Goal: Task Accomplishment & Management: Use online tool/utility

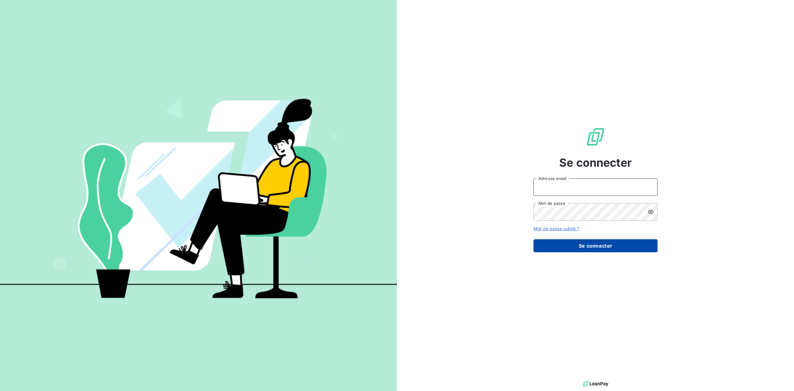
type input "[EMAIL_ADDRESS][DOMAIN_NAME]"
click at [586, 244] on button "Se connecter" at bounding box center [596, 245] width 124 height 13
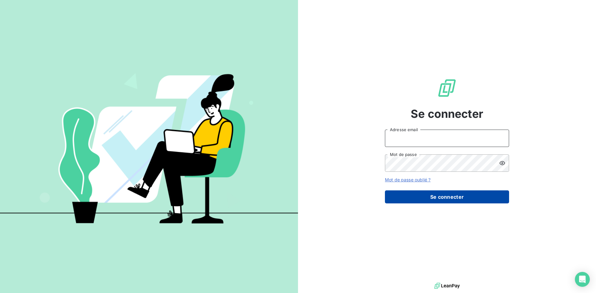
type input "[EMAIL_ADDRESS][DOMAIN_NAME]"
click at [422, 196] on button "Se connecter" at bounding box center [447, 197] width 124 height 13
click at [444, 195] on button "Se connecter" at bounding box center [447, 197] width 124 height 13
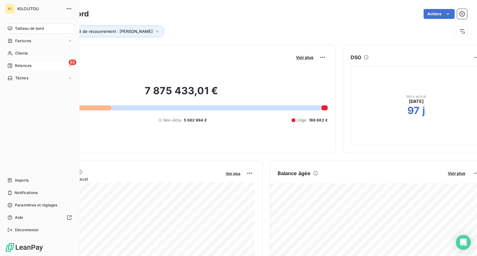
click at [26, 66] on span "Relances" at bounding box center [23, 66] width 16 height 6
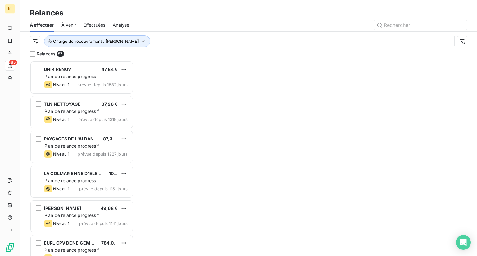
scroll to position [191, 99]
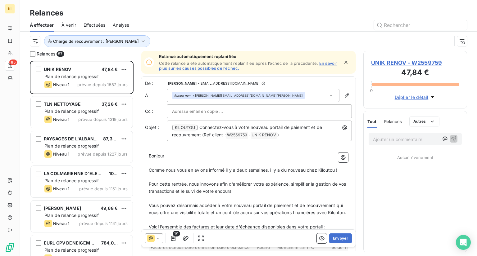
click at [92, 25] on span "Effectuées" at bounding box center [94, 25] width 22 height 6
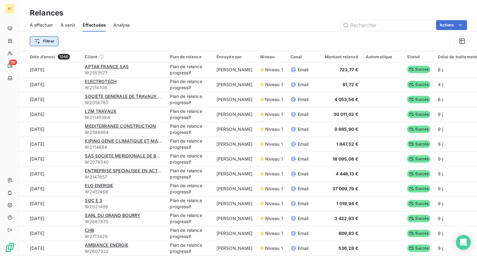
click at [30, 43] on html "KI 96 Relances À effectuer À venir Effectuées Analyse Actions Filtrer Date d’en…" at bounding box center [238, 128] width 477 height 256
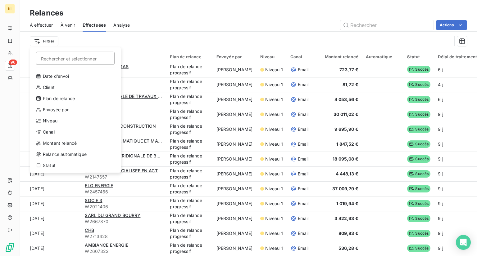
click at [105, 38] on html "KI 96 Relances À effectuer À venir Effectuées Analyse Actions Filtrer Recherche…" at bounding box center [238, 128] width 477 height 256
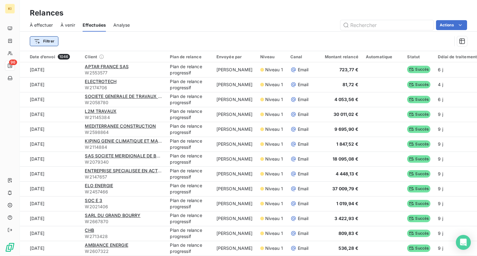
click at [48, 39] on html "KI 96 Relances À effectuer À venir Effectuées Analyse Actions Filtrer Date d’en…" at bounding box center [238, 128] width 477 height 256
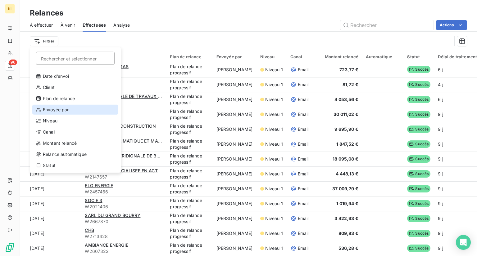
click at [56, 109] on div "Envoyée par" at bounding box center [75, 110] width 86 height 10
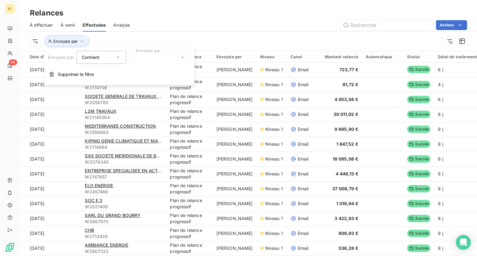
click at [148, 56] on div at bounding box center [159, 57] width 62 height 13
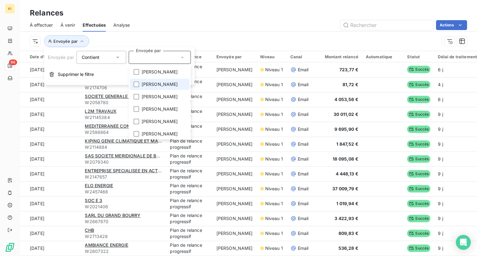
click at [148, 82] on span "[PERSON_NAME]" at bounding box center [159, 84] width 36 height 6
click at [246, 34] on div "Envoyée par : Léa Lambert" at bounding box center [248, 41] width 437 height 19
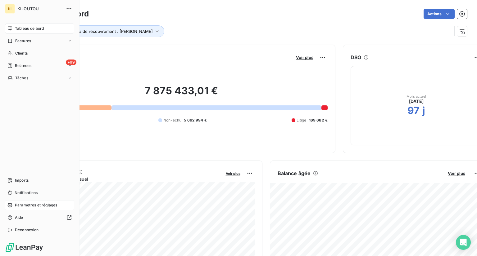
click at [31, 207] on span "Paramètres et réglages" at bounding box center [36, 206] width 42 height 6
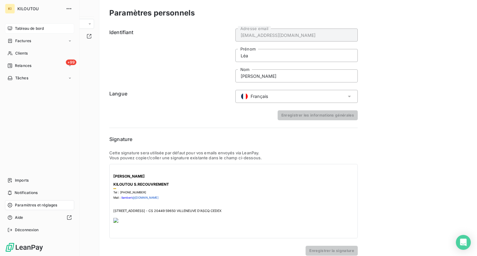
click at [25, 29] on span "Tableau de bord" at bounding box center [29, 29] width 29 height 6
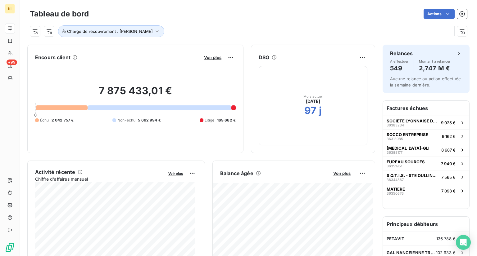
click at [227, 30] on div "Chargé de recouvrement : [PERSON_NAME]" at bounding box center [241, 31] width 422 height 12
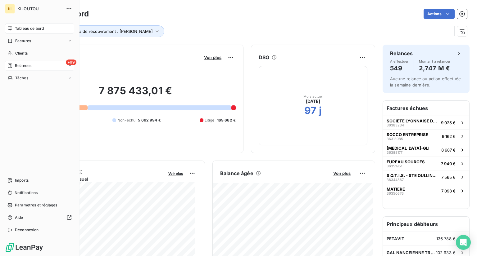
click at [24, 65] on span "Relances" at bounding box center [23, 66] width 16 height 6
click at [31, 77] on span "À effectuer" at bounding box center [25, 78] width 20 height 6
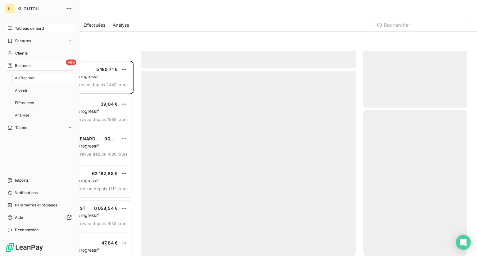
scroll to position [191, 99]
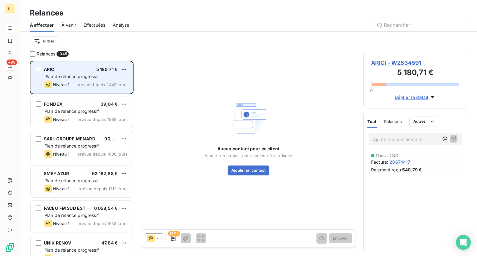
click at [73, 76] on span "Plan de relance progressif" at bounding box center [71, 76] width 54 height 5
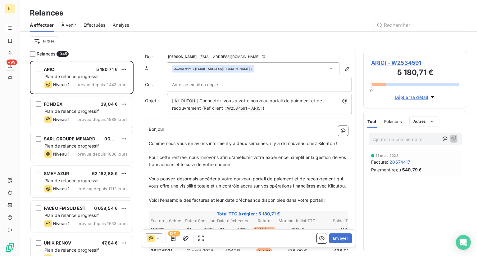
scroll to position [0, 0]
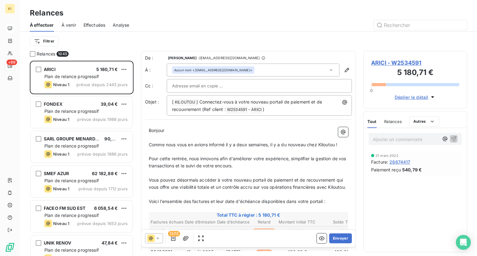
click at [195, 82] on input "text" at bounding box center [205, 85] width 67 height 9
click at [33, 54] on div at bounding box center [33, 54] width 6 height 6
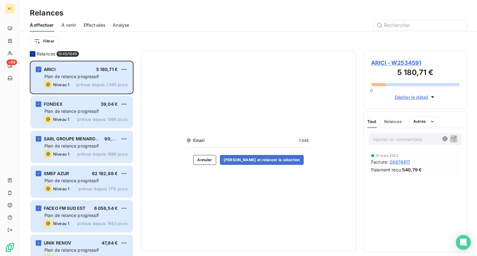
click at [34, 53] on icon at bounding box center [33, 54] width 4 height 4
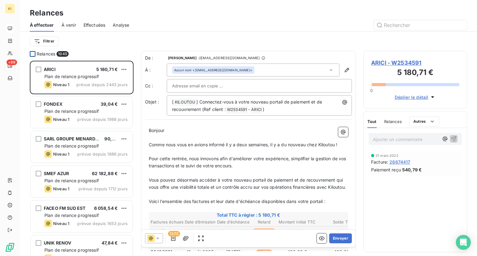
click at [46, 46] on html "KI +99 Relances À effectuer À venir Effectuées Analyse Filtrer Relances 1045 AR…" at bounding box center [238, 128] width 477 height 256
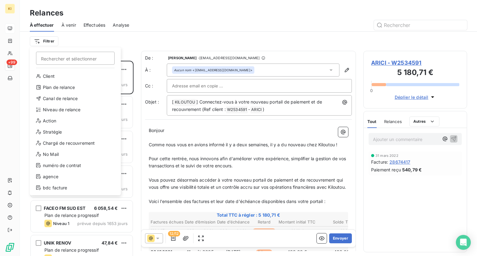
click at [47, 41] on html "KI +99 Relances À effectuer À venir Effectuées Analyse Filtrer Rechercher et sé…" at bounding box center [238, 128] width 477 height 256
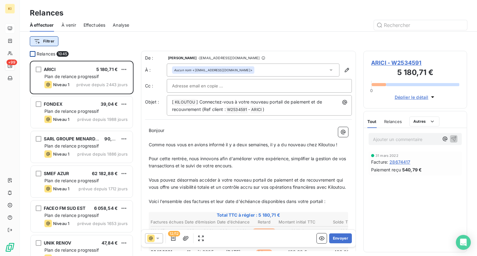
click at [43, 38] on html "KI +99 Relances À effectuer À venir Effectuées Analyse Filtrer Relances 1045 AR…" at bounding box center [238, 128] width 477 height 256
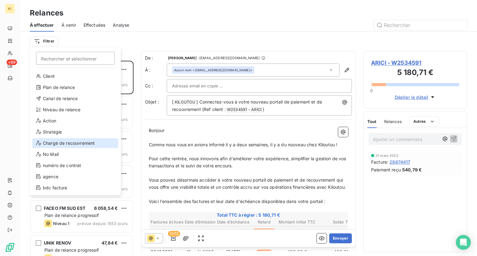
click at [65, 144] on div "Chargé de recouvrement" at bounding box center [75, 143] width 86 height 10
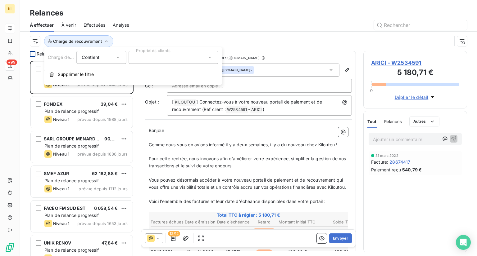
click at [150, 61] on div at bounding box center [172, 57] width 89 height 13
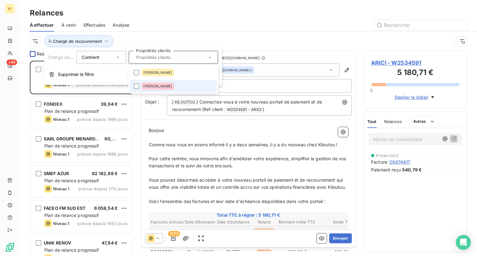
click at [157, 89] on div "Léa LAMBERT" at bounding box center [157, 86] width 32 height 7
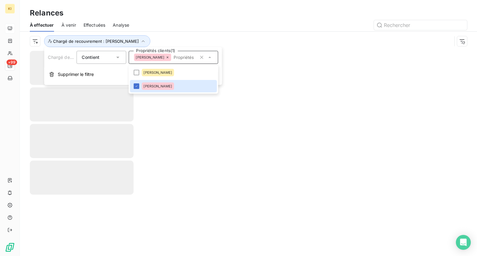
click at [221, 128] on div at bounding box center [248, 153] width 457 height 205
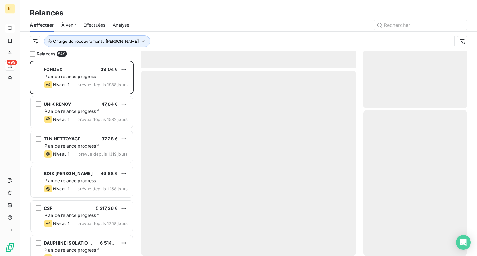
scroll to position [191, 99]
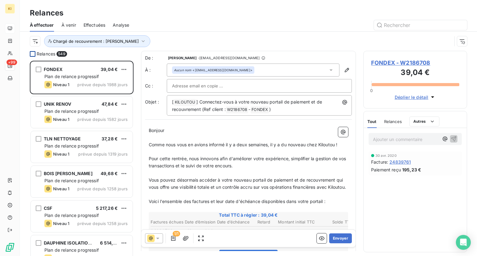
click at [35, 52] on div at bounding box center [33, 54] width 6 height 6
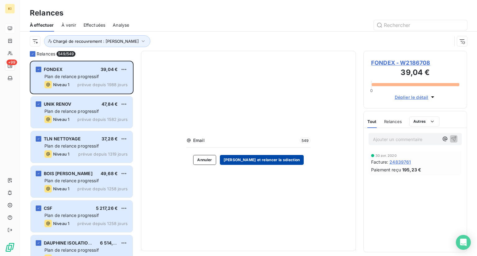
click at [264, 160] on button "Valider et relancer la sélection" at bounding box center [262, 160] width 84 height 10
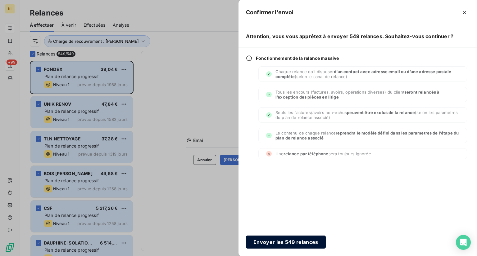
click at [286, 242] on button "Envoyer les 549 relances" at bounding box center [286, 242] width 80 height 13
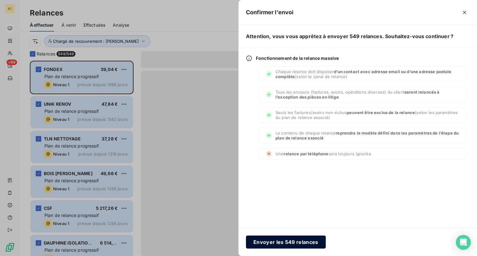
click at [290, 242] on button "Envoyer les 549 relances" at bounding box center [286, 242] width 80 height 13
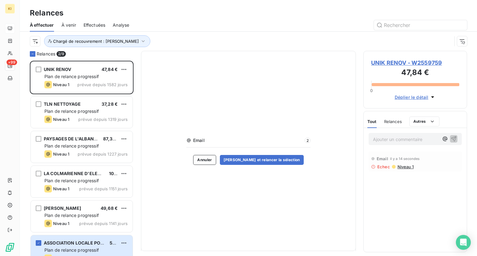
click at [93, 26] on span "Effectuées" at bounding box center [94, 25] width 22 height 6
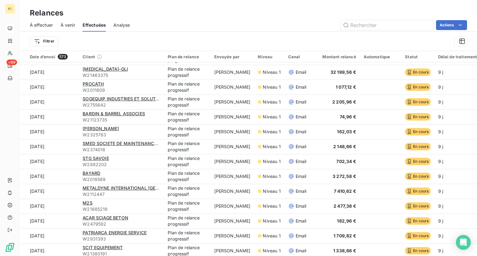
scroll to position [124, 0]
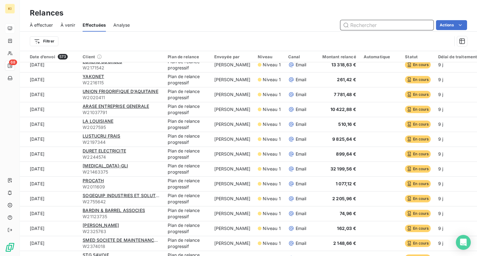
click at [50, 31] on div "À effectuer" at bounding box center [41, 25] width 23 height 13
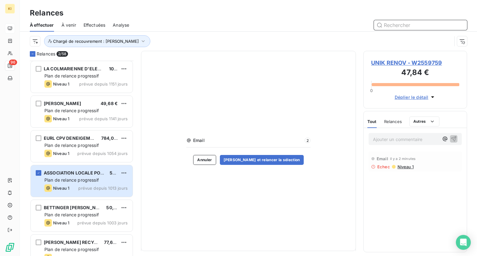
scroll to position [124, 0]
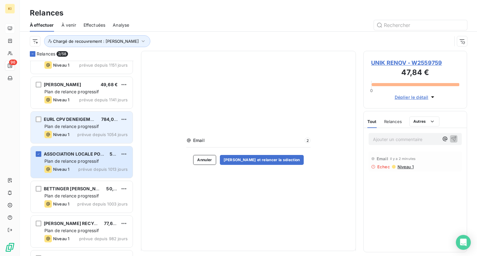
click at [77, 120] on span "EURL CPV DENEIGEMENT TP" at bounding box center [75, 119] width 62 height 5
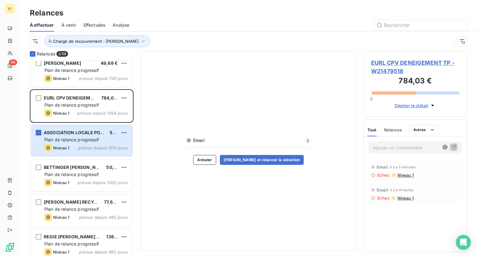
scroll to position [186, 0]
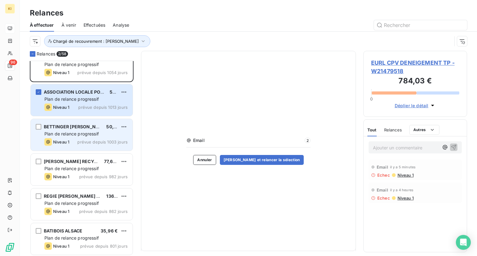
click at [72, 136] on span "Plan de relance progressif" at bounding box center [71, 133] width 54 height 5
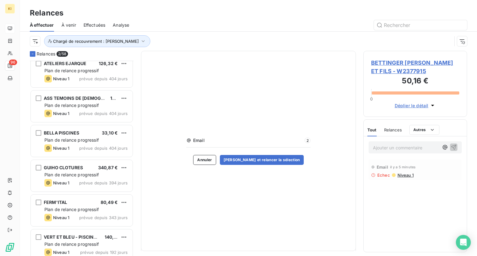
scroll to position [496, 0]
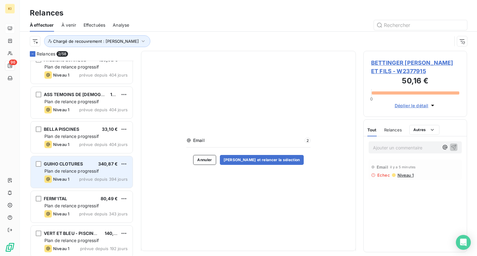
click at [87, 164] on div "GUIHO CLOTURES 340,87 €" at bounding box center [85, 164] width 83 height 6
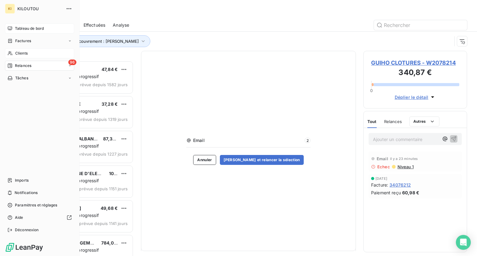
click at [44, 52] on div "Clients" at bounding box center [39, 53] width 69 height 10
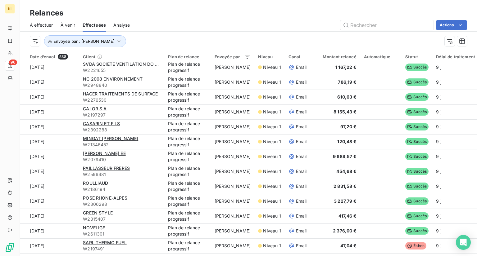
scroll to position [1298, 0]
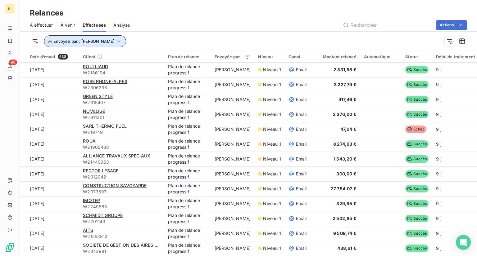
click at [116, 43] on icon "button" at bounding box center [119, 41] width 6 height 6
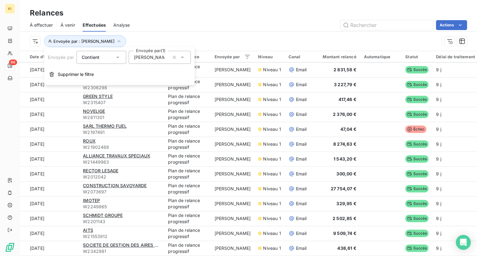
click at [172, 58] on icon "button" at bounding box center [174, 57] width 6 height 6
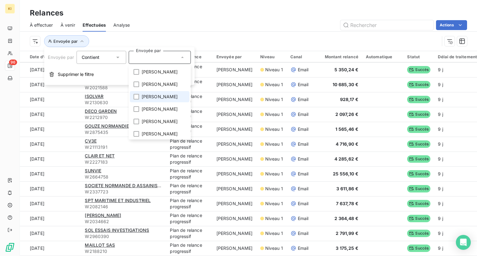
click at [159, 100] on span "CAROLINE EPINETTE" at bounding box center [159, 97] width 36 height 6
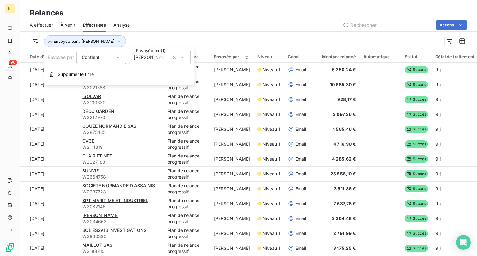
click at [203, 40] on div "Envoyée par : CAROLINE EPINETTE" at bounding box center [234, 41] width 409 height 12
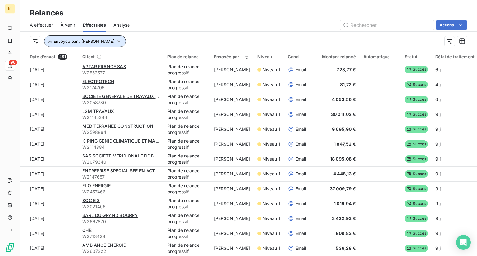
click at [115, 41] on span "Envoyée par : CAROLINE EPINETTE" at bounding box center [83, 41] width 61 height 5
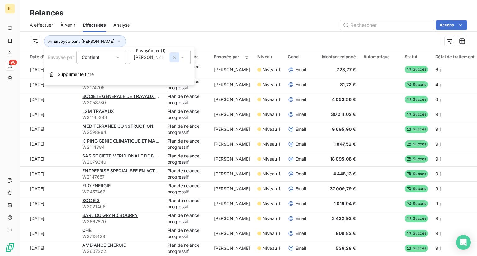
click at [175, 59] on icon "button" at bounding box center [174, 57] width 6 height 6
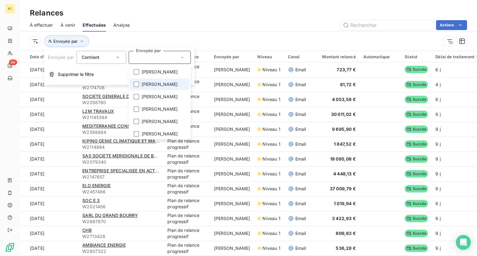
click at [148, 86] on span "[PERSON_NAME]" at bounding box center [159, 84] width 36 height 6
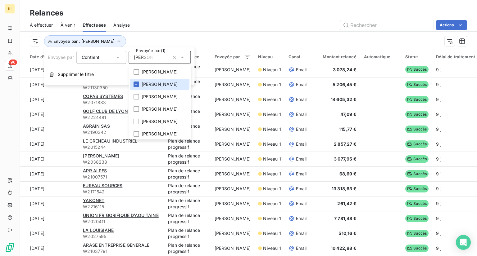
click at [165, 39] on div "Envoyée par : Léa Lambert" at bounding box center [234, 41] width 409 height 12
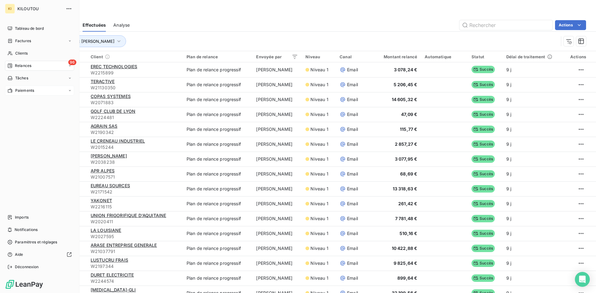
click at [5, 89] on div "Paiements" at bounding box center [39, 91] width 69 height 10
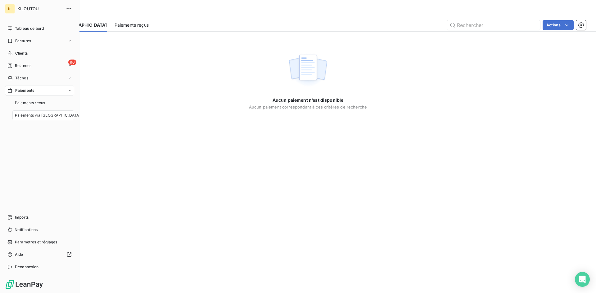
click at [33, 117] on span "Paiements via [GEOGRAPHIC_DATA]" at bounding box center [47, 116] width 65 height 6
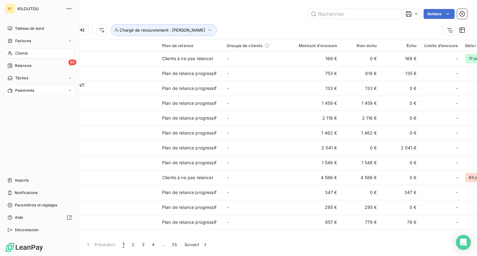
click at [20, 89] on span "Paiements" at bounding box center [24, 91] width 19 height 6
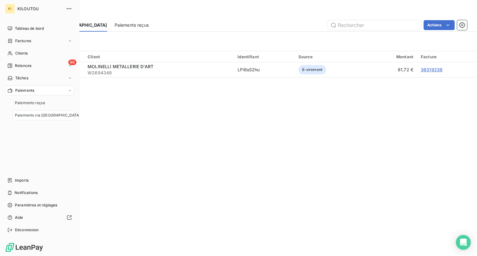
click at [30, 117] on span "Paiements via [GEOGRAPHIC_DATA]" at bounding box center [47, 116] width 65 height 6
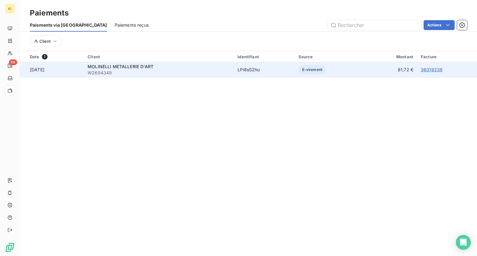
click at [150, 69] on span "MOLINELLI METALLERIE D'ART" at bounding box center [121, 66] width 66 height 5
click at [153, 66] on span "MOLINELLI METALLERIE D'ART" at bounding box center [121, 66] width 66 height 5
click at [427, 69] on link "36319238" at bounding box center [431, 69] width 22 height 5
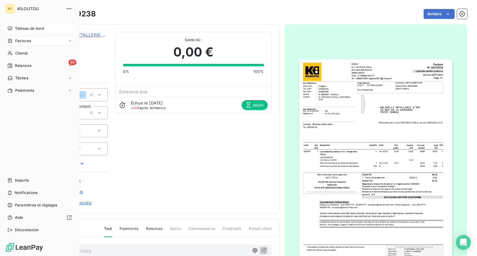
click at [9, 28] on icon at bounding box center [9, 28] width 5 height 5
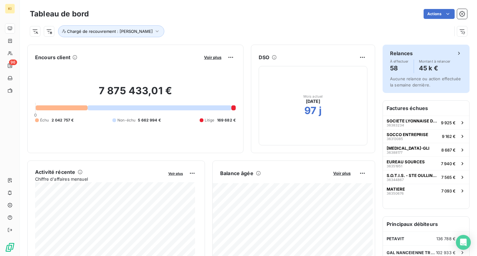
click at [451, 57] on div "Relances À effectuer 58 Montant à relancer 45 k €" at bounding box center [426, 62] width 72 height 24
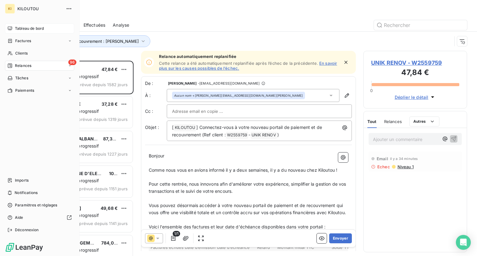
click at [46, 27] on div "Tableau de bord" at bounding box center [39, 29] width 69 height 10
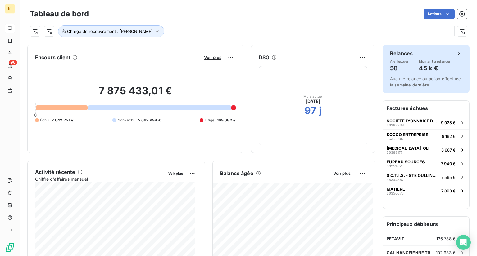
click at [456, 54] on icon at bounding box center [459, 53] width 6 height 6
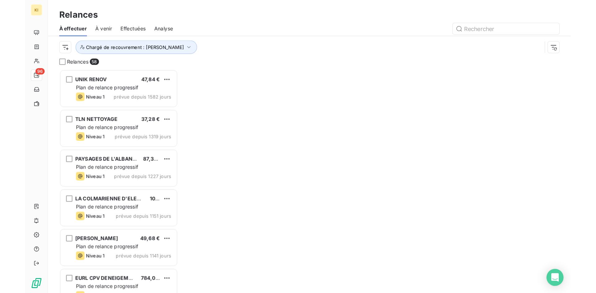
scroll to position [191, 99]
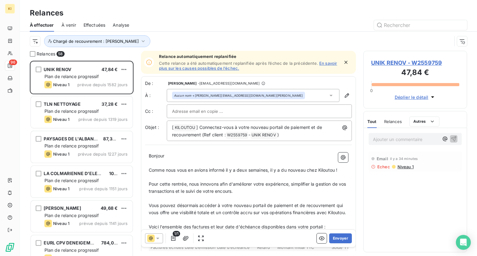
click at [179, 38] on div "Chargé de recouvrement : [PERSON_NAME]" at bounding box center [241, 41] width 422 height 12
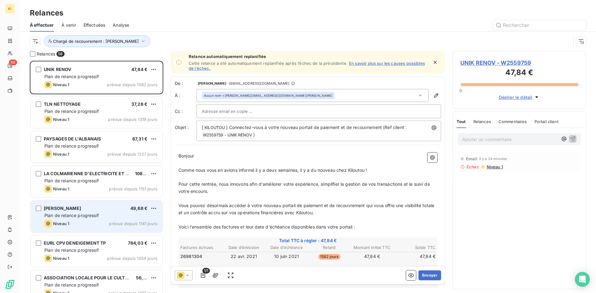
scroll to position [228, 129]
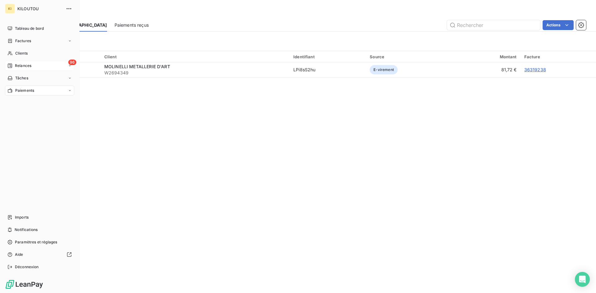
click at [12, 67] on div "Relances" at bounding box center [19, 66] width 24 height 6
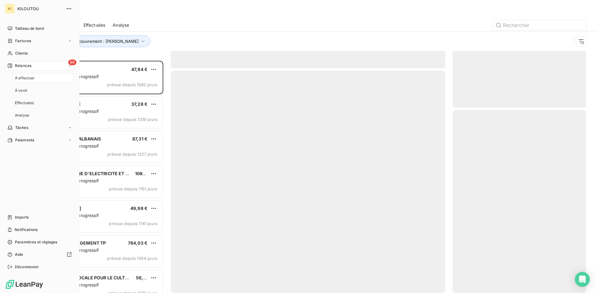
scroll to position [228, 129]
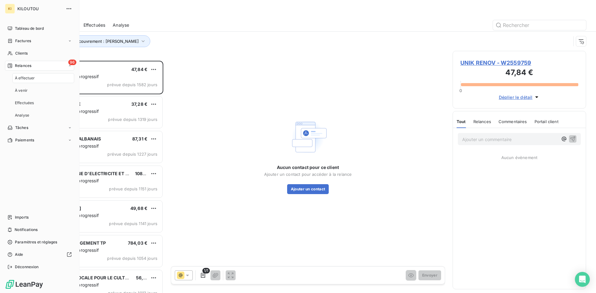
click at [31, 80] on span "À effectuer" at bounding box center [25, 78] width 20 height 6
